Goal: Task Accomplishment & Management: Use online tool/utility

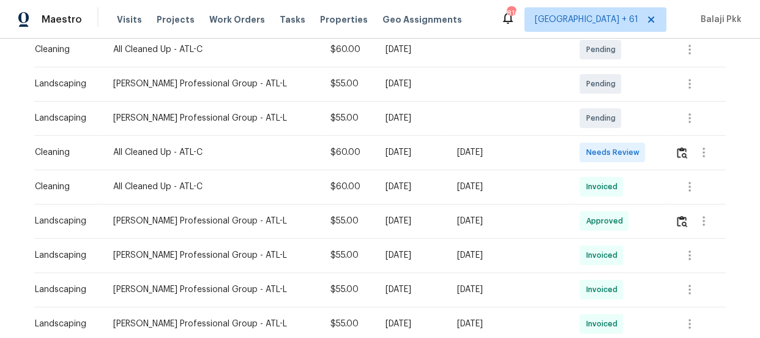
scroll to position [222, 0]
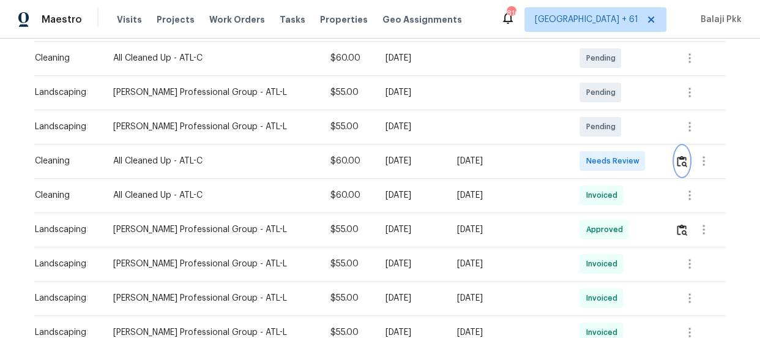
click at [681, 157] on button "button" at bounding box center [682, 160] width 14 height 29
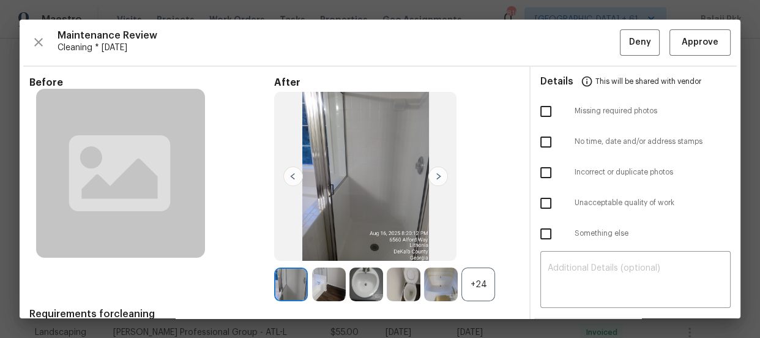
click at [478, 284] on div "+24" at bounding box center [478, 284] width 34 height 34
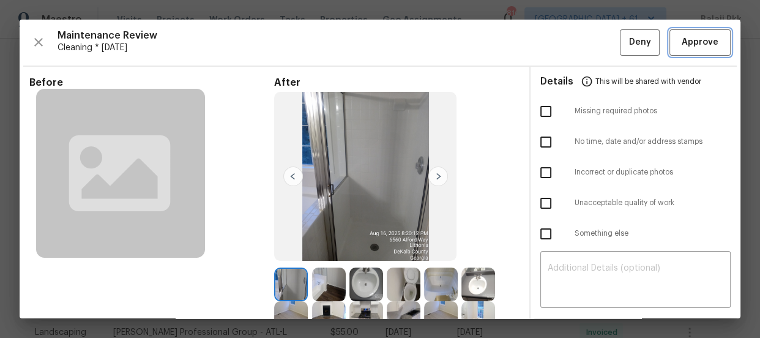
click at [691, 37] on span "Approve" at bounding box center [700, 42] width 37 height 15
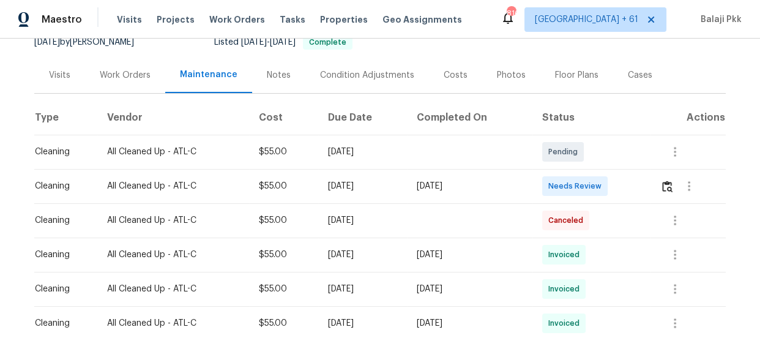
scroll to position [166, 0]
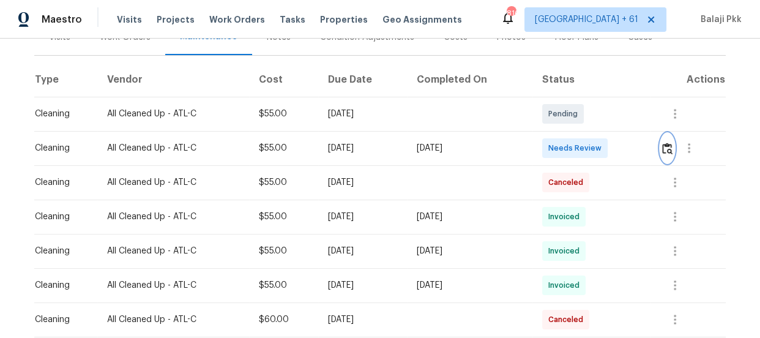
click at [671, 149] on img "button" at bounding box center [667, 149] width 10 height 12
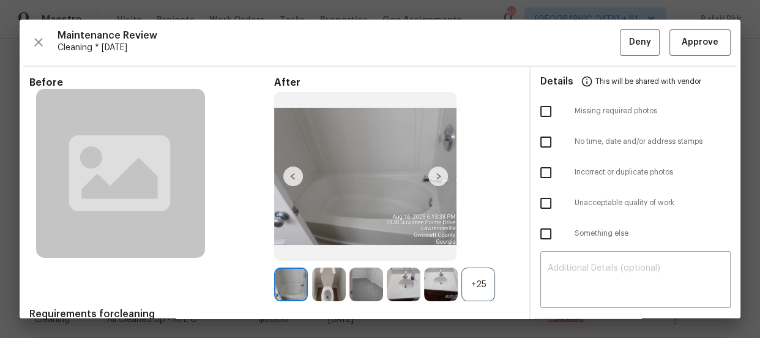
click at [479, 287] on div "+25" at bounding box center [478, 284] width 34 height 34
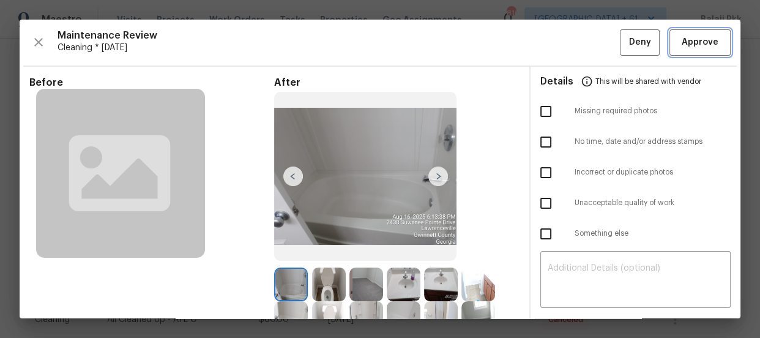
click at [705, 31] on button "Approve" at bounding box center [699, 42] width 61 height 26
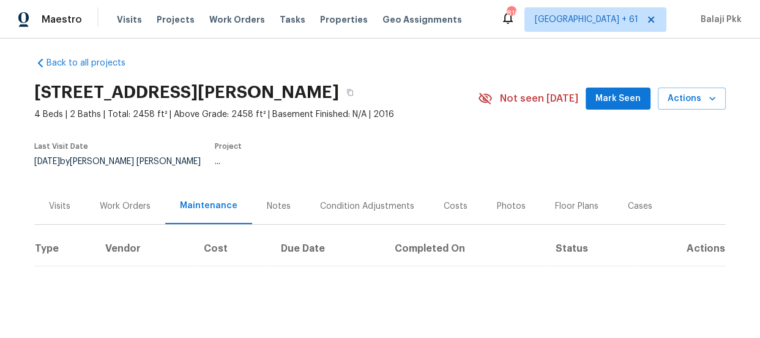
scroll to position [8, 0]
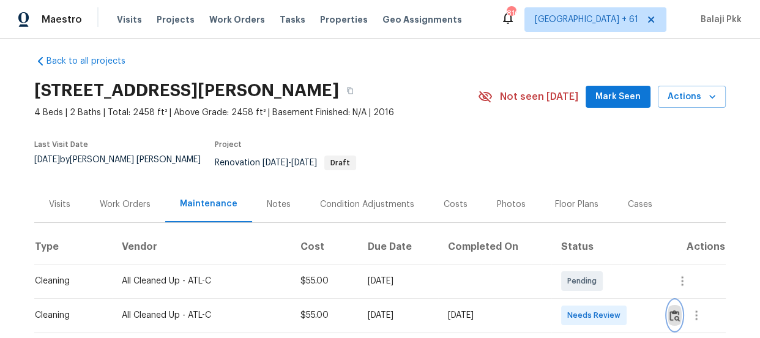
click at [674, 310] on img "button" at bounding box center [674, 316] width 10 height 12
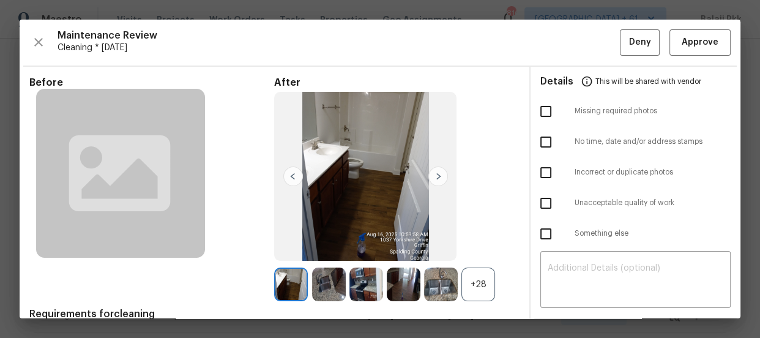
click at [467, 286] on div "+28" at bounding box center [478, 284] width 34 height 34
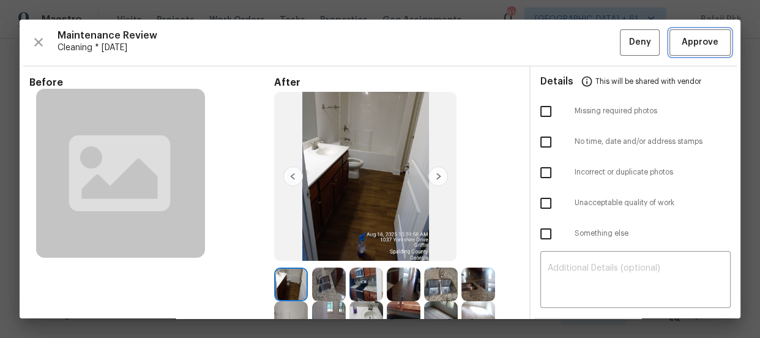
click at [700, 48] on span "Approve" at bounding box center [700, 42] width 37 height 15
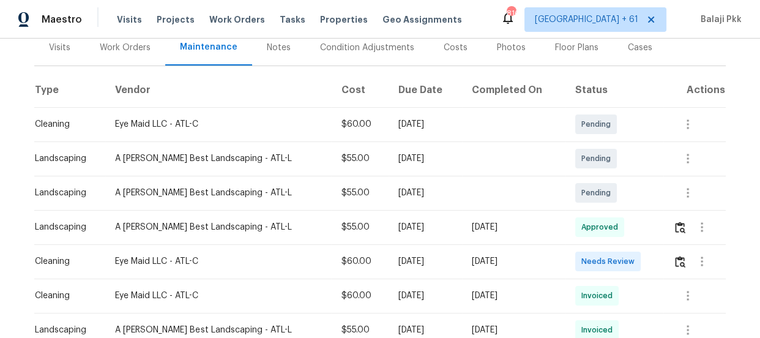
scroll to position [175, 0]
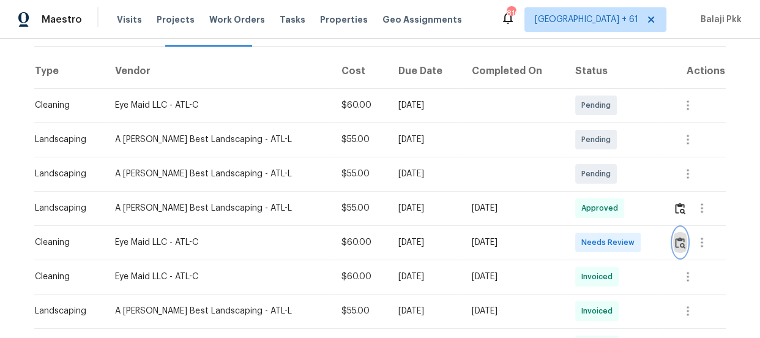
click at [675, 247] on img "button" at bounding box center [680, 243] width 10 height 12
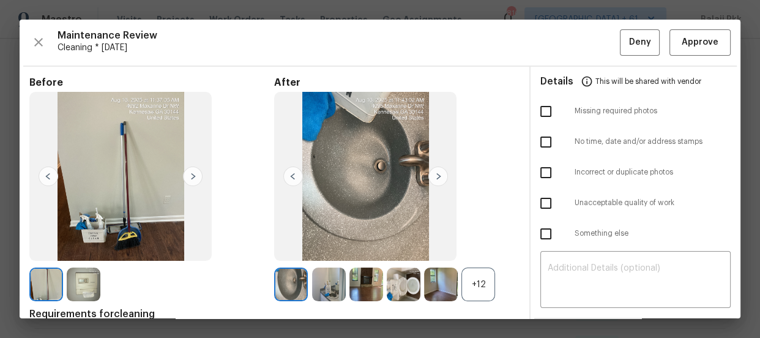
click at [484, 297] on div "+12" at bounding box center [478, 284] width 34 height 34
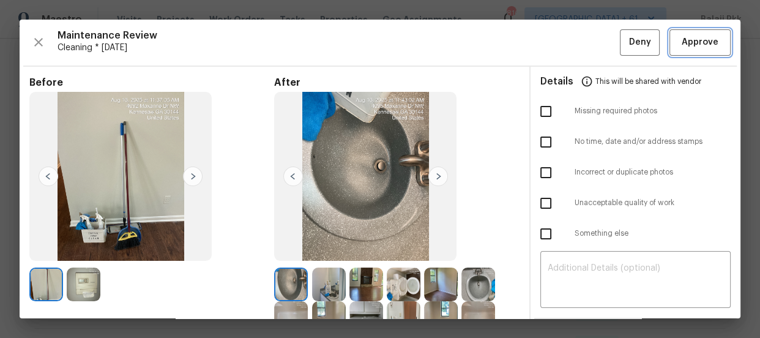
click at [682, 43] on span "Approve" at bounding box center [700, 42] width 37 height 15
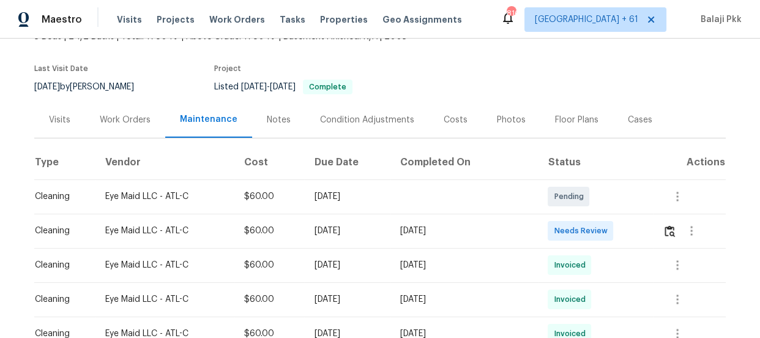
scroll to position [166, 0]
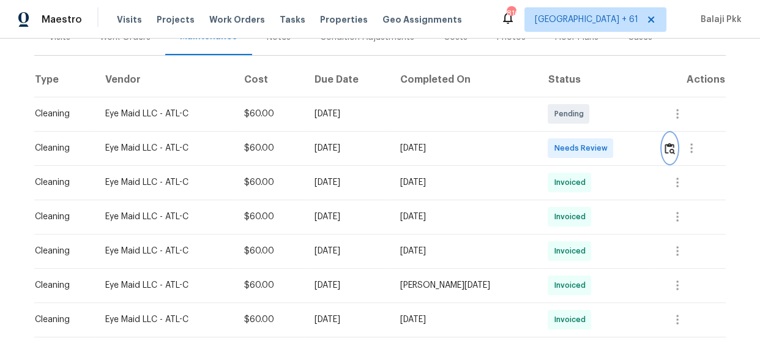
click at [670, 163] on button "button" at bounding box center [670, 147] width 14 height 29
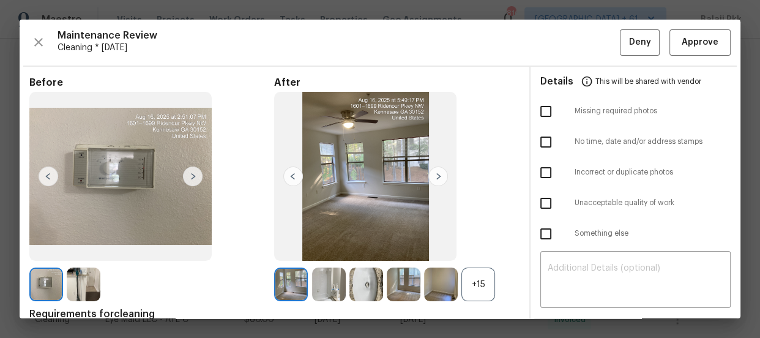
click at [473, 280] on div "+15" at bounding box center [478, 284] width 34 height 34
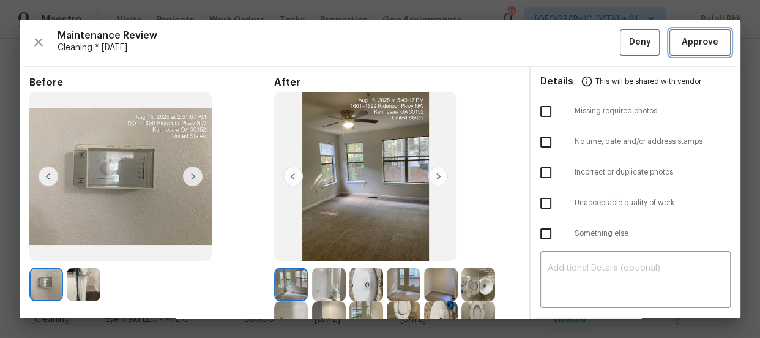
click at [705, 40] on span "Approve" at bounding box center [700, 42] width 37 height 15
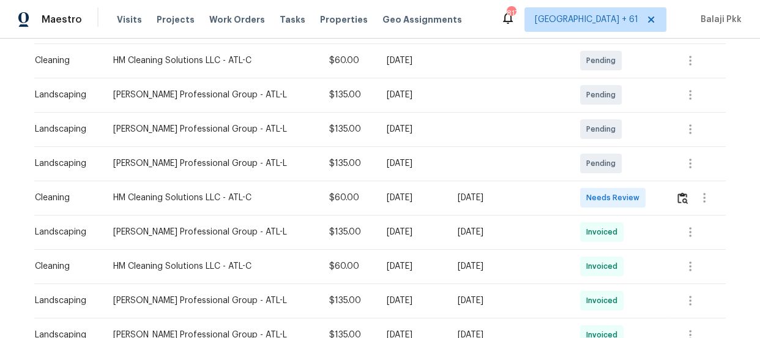
scroll to position [222, 0]
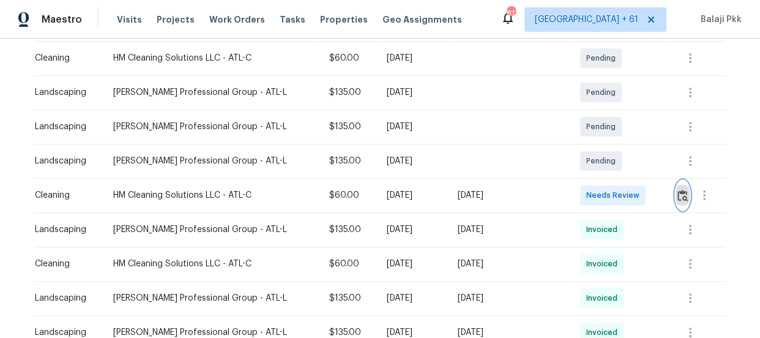
click at [677, 196] on img "button" at bounding box center [682, 196] width 10 height 12
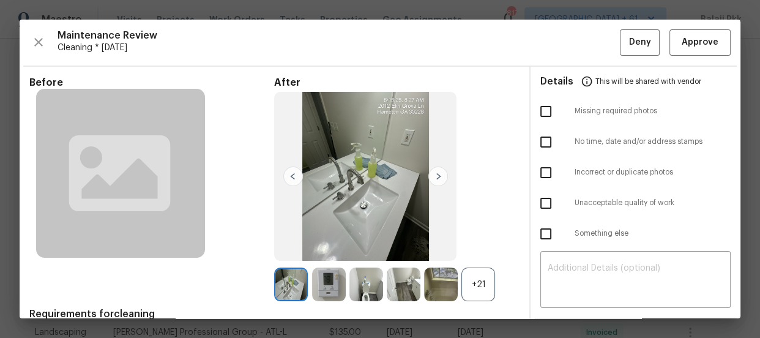
click at [478, 283] on div "+21" at bounding box center [478, 284] width 34 height 34
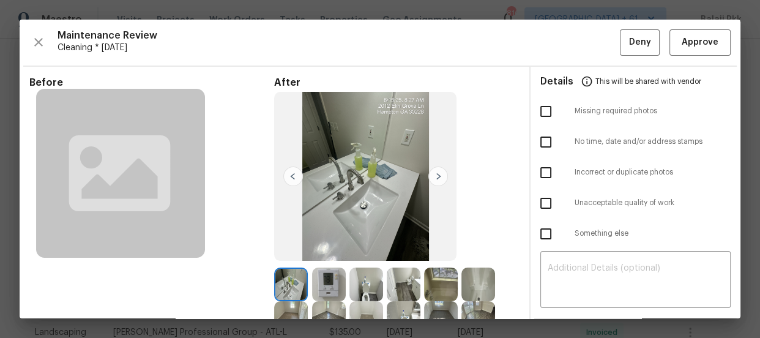
click at [722, 42] on div "Maintenance Review Cleaning * [DATE] Deny Approve Before After Requirements for…" at bounding box center [380, 169] width 721 height 299
click at [685, 43] on span "Approve" at bounding box center [700, 42] width 37 height 15
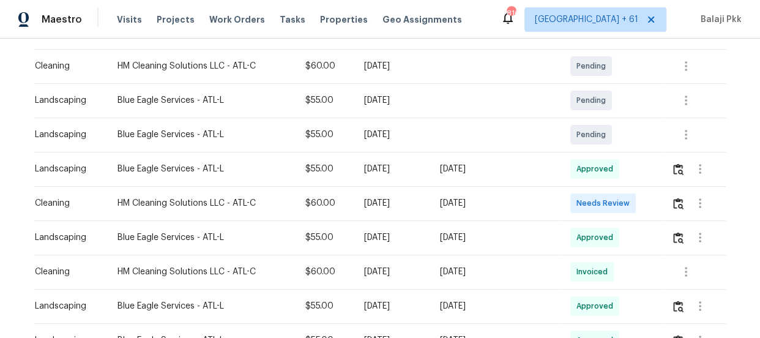
scroll to position [222, 0]
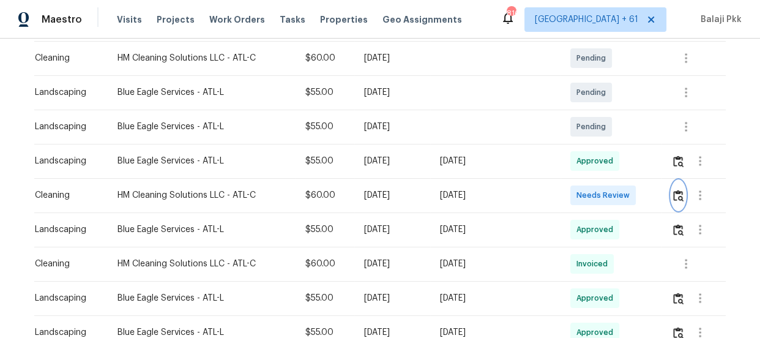
click at [673, 199] on img "button" at bounding box center [678, 196] width 10 height 12
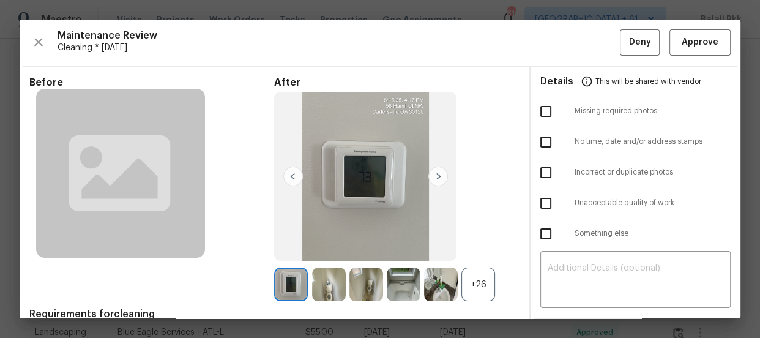
click at [477, 280] on div "+26" at bounding box center [478, 284] width 34 height 34
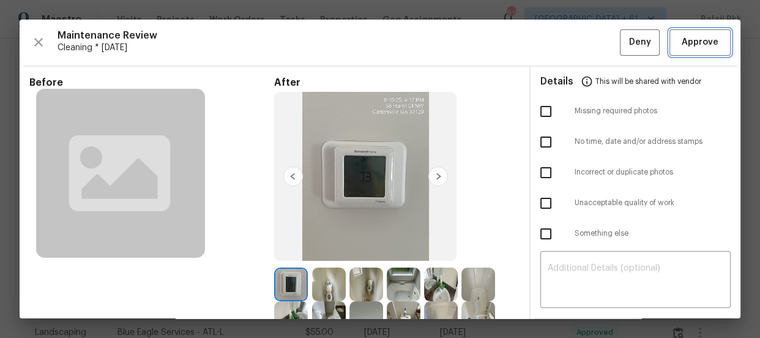
click at [679, 33] on button "Approve" at bounding box center [699, 42] width 61 height 26
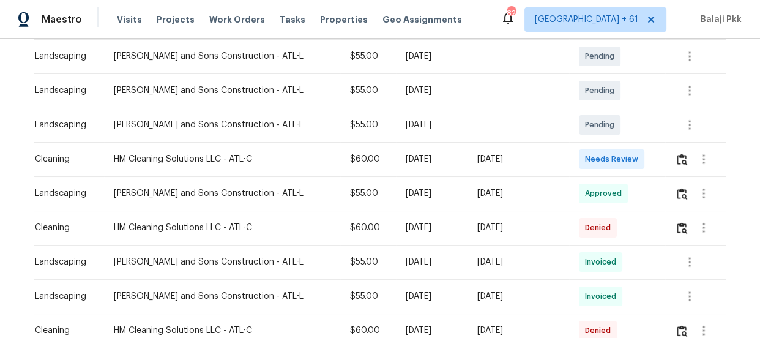
scroll to position [278, 0]
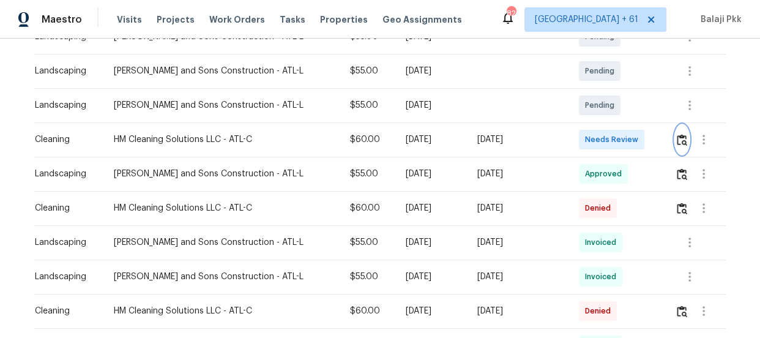
click at [679, 136] on img "button" at bounding box center [682, 140] width 10 height 12
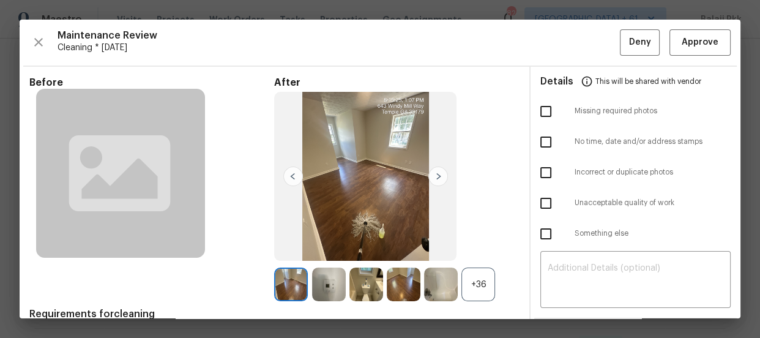
click at [482, 288] on div "+36" at bounding box center [478, 284] width 34 height 34
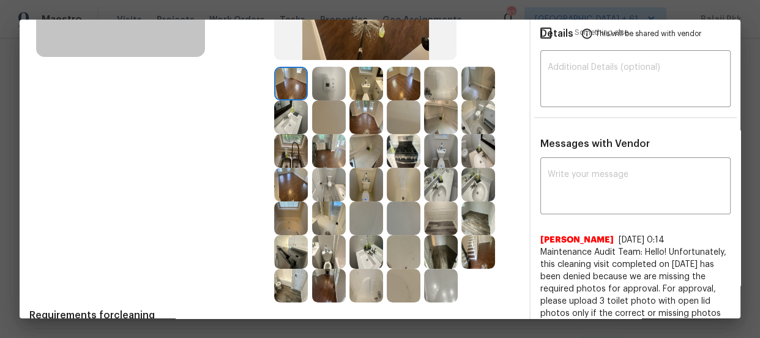
scroll to position [222, 0]
